Goal: Obtain resource: Download file/media

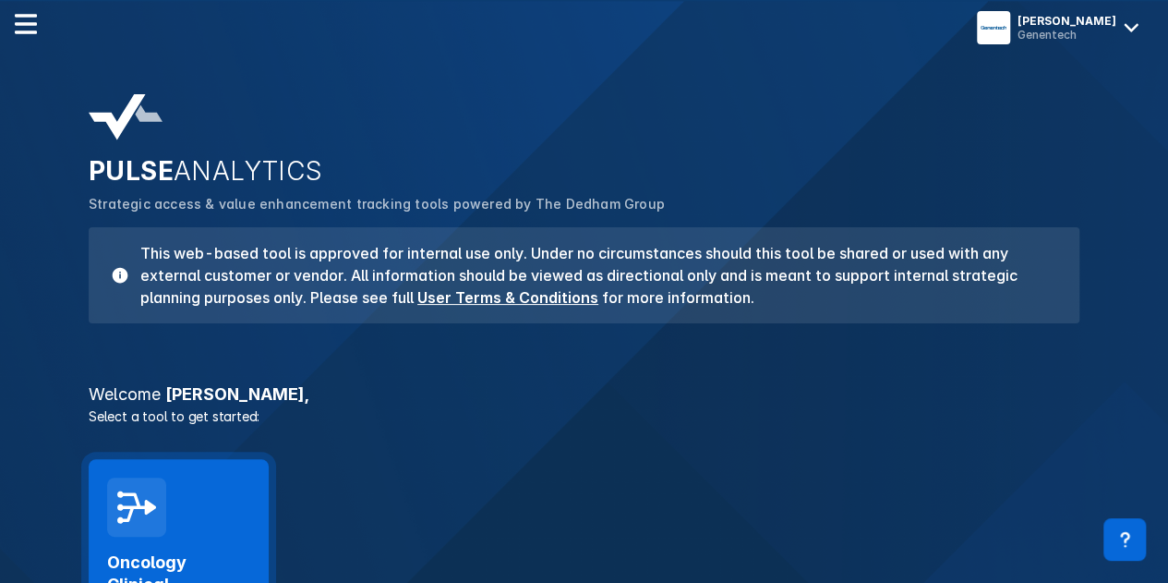
click at [168, 493] on div "Oncology Clinical Pathways Launch Tool" at bounding box center [179, 570] width 180 height 223
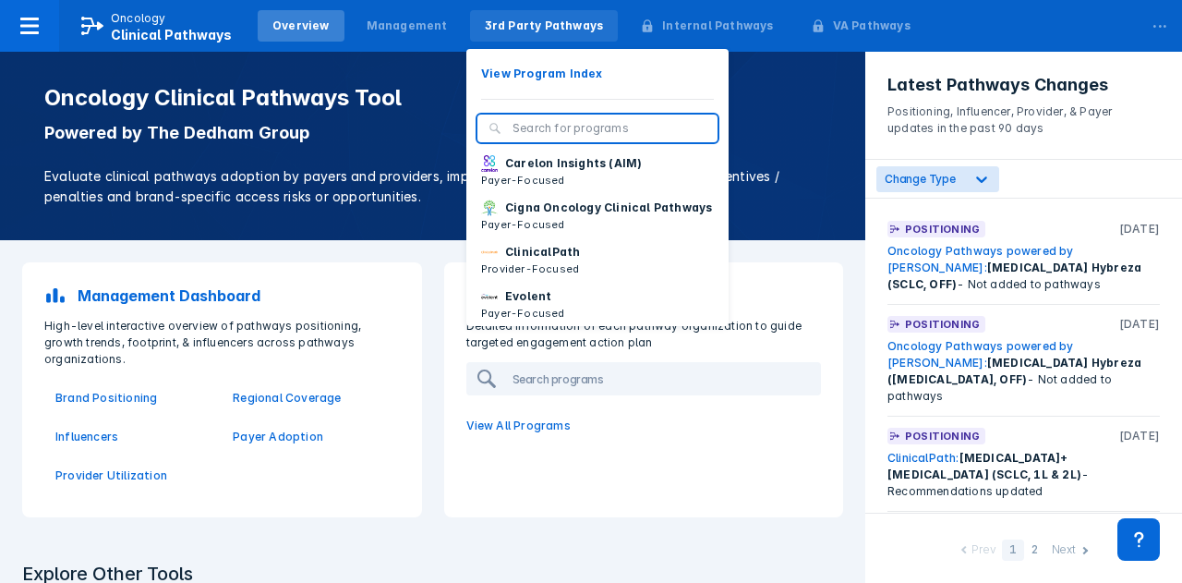
click at [525, 12] on div "3rd Party Pathways" at bounding box center [544, 25] width 149 height 31
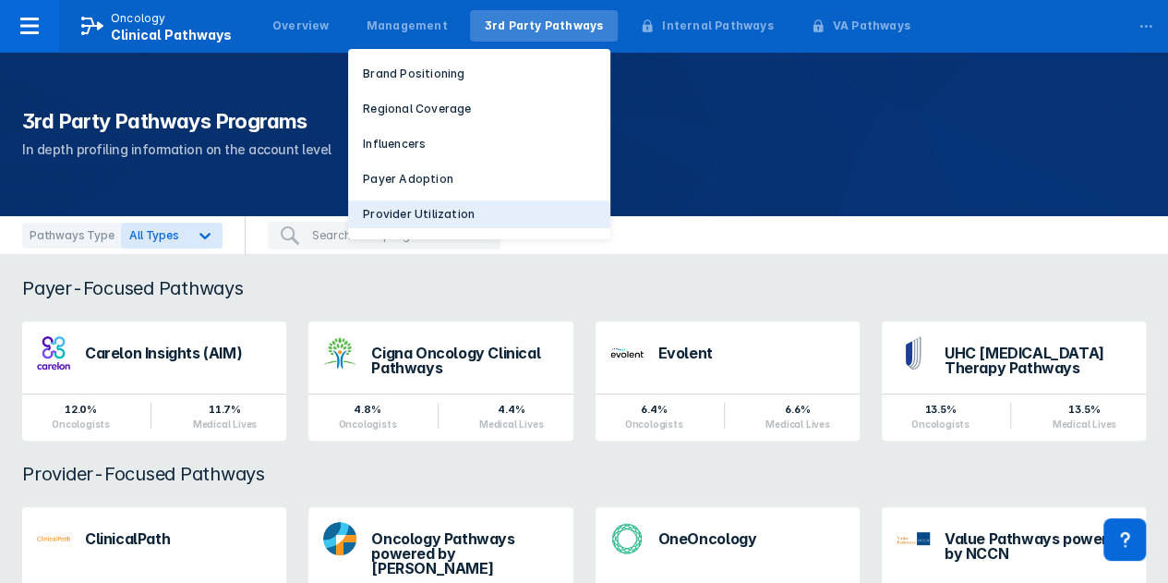
click at [465, 211] on button "Provider Utilization" at bounding box center [479, 214] width 262 height 28
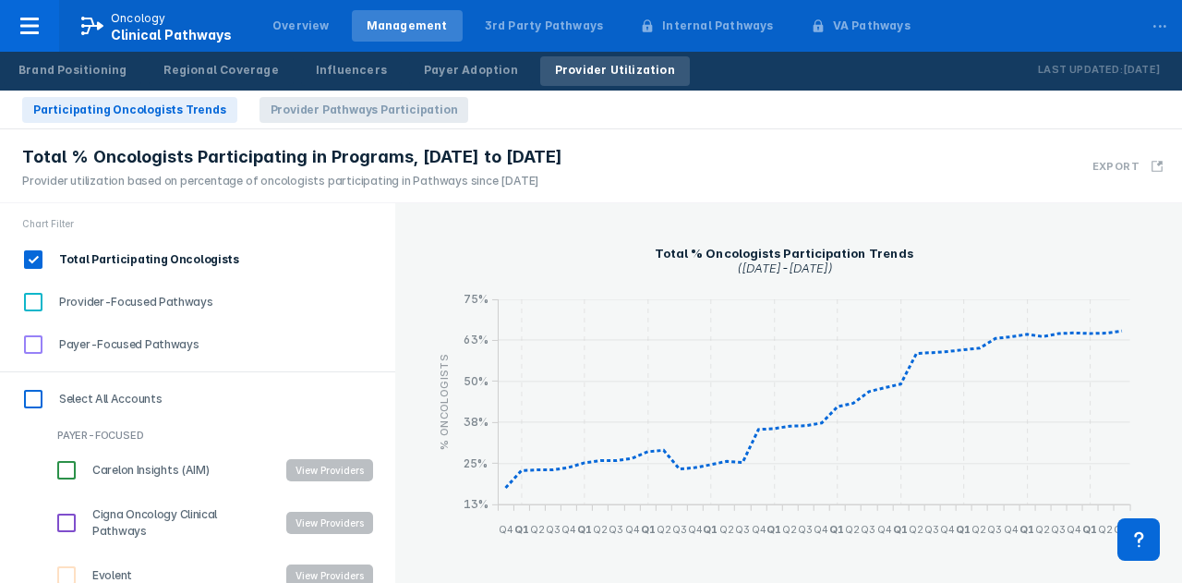
click at [349, 114] on span "Provider Pathways Participation" at bounding box center [365, 110] width 210 height 26
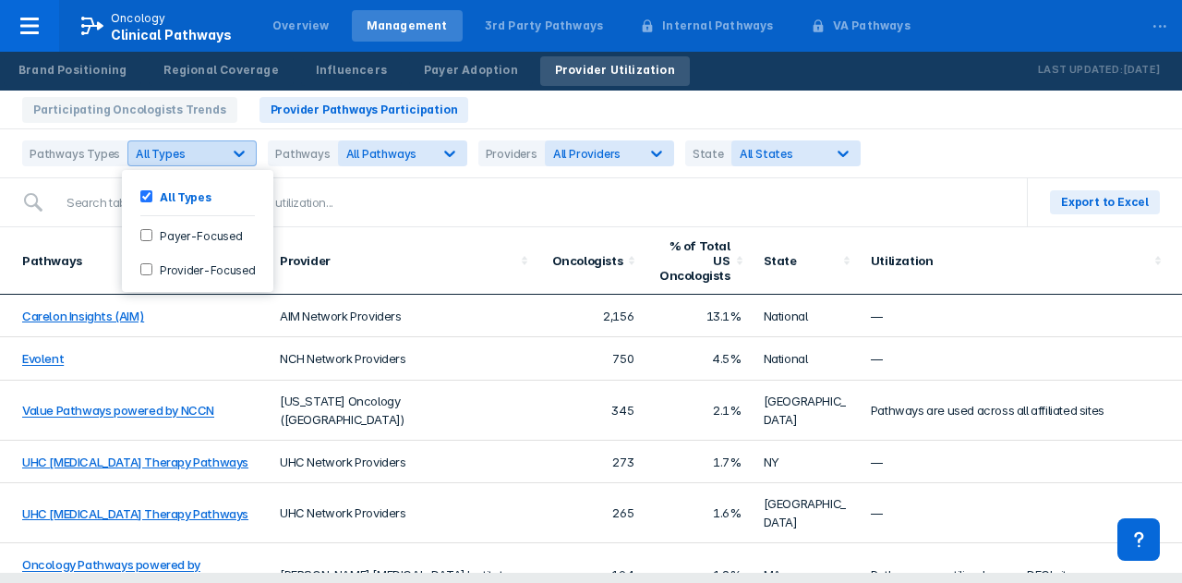
click at [207, 154] on div "All Types" at bounding box center [175, 154] width 78 height 14
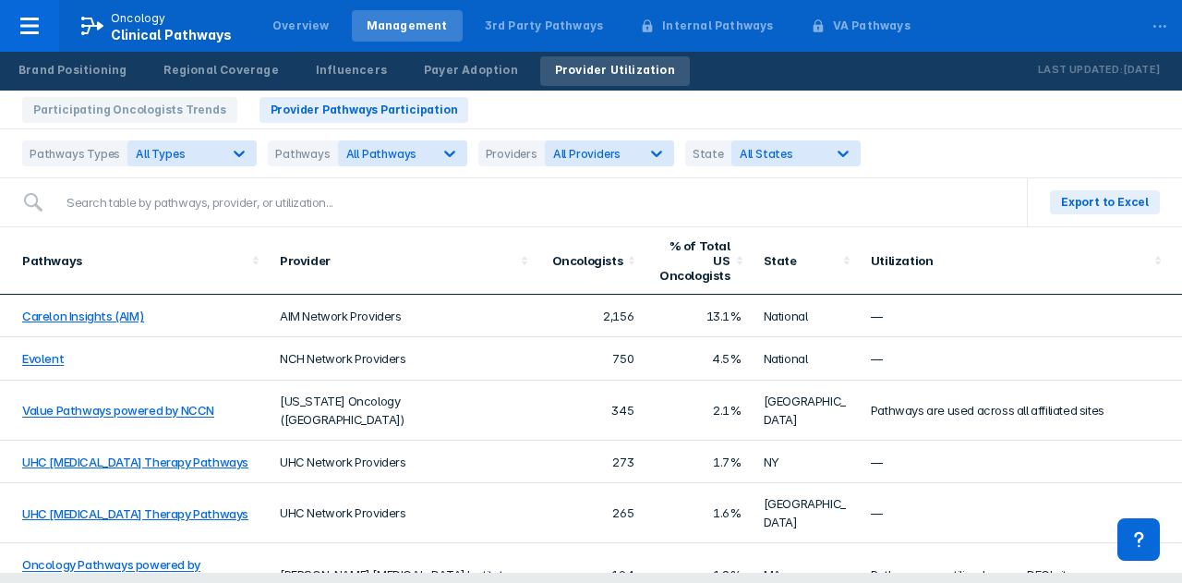
click at [83, 152] on div "Pathways Types" at bounding box center [74, 153] width 105 height 26
click at [1112, 197] on span "Export to Excel" at bounding box center [1105, 202] width 88 height 17
